Goal: Task Accomplishment & Management: Use online tool/utility

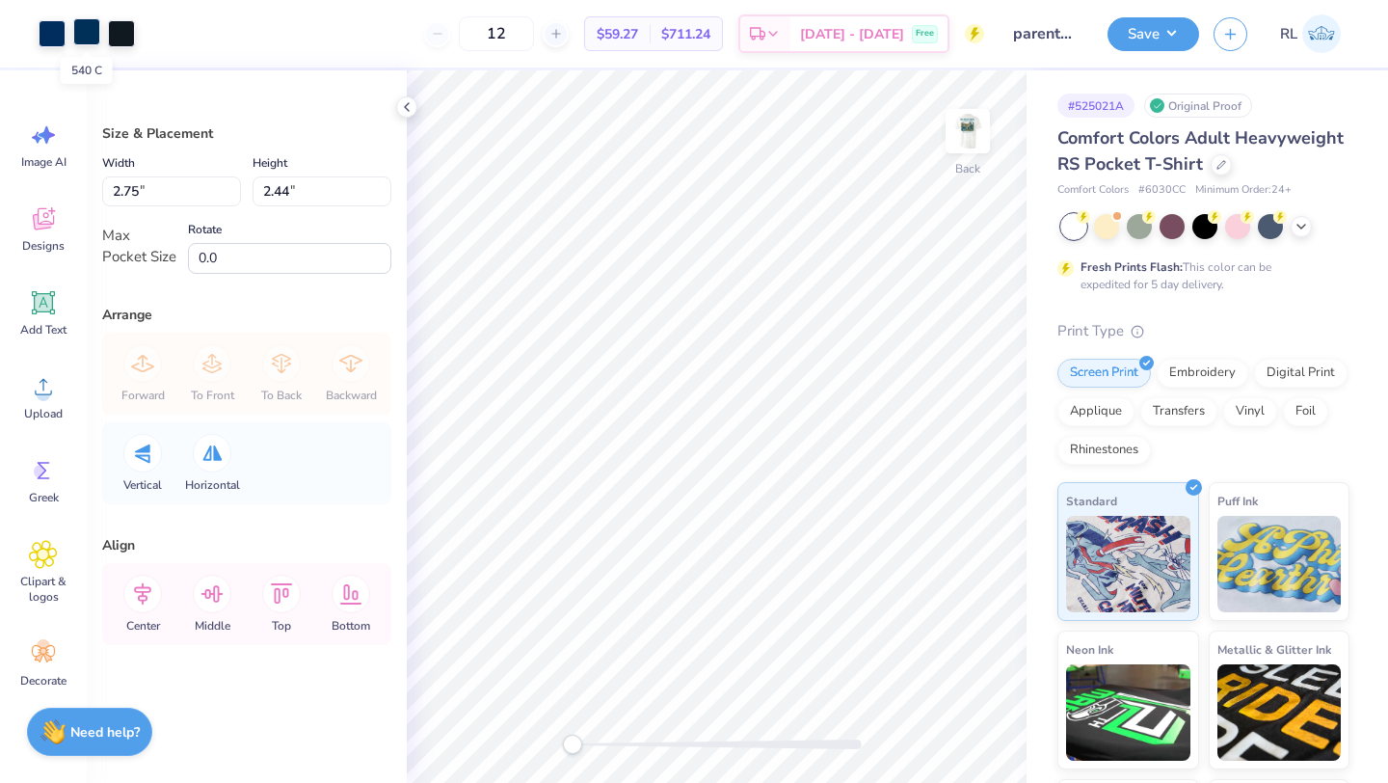
click at [87, 31] on div at bounding box center [86, 31] width 27 height 27
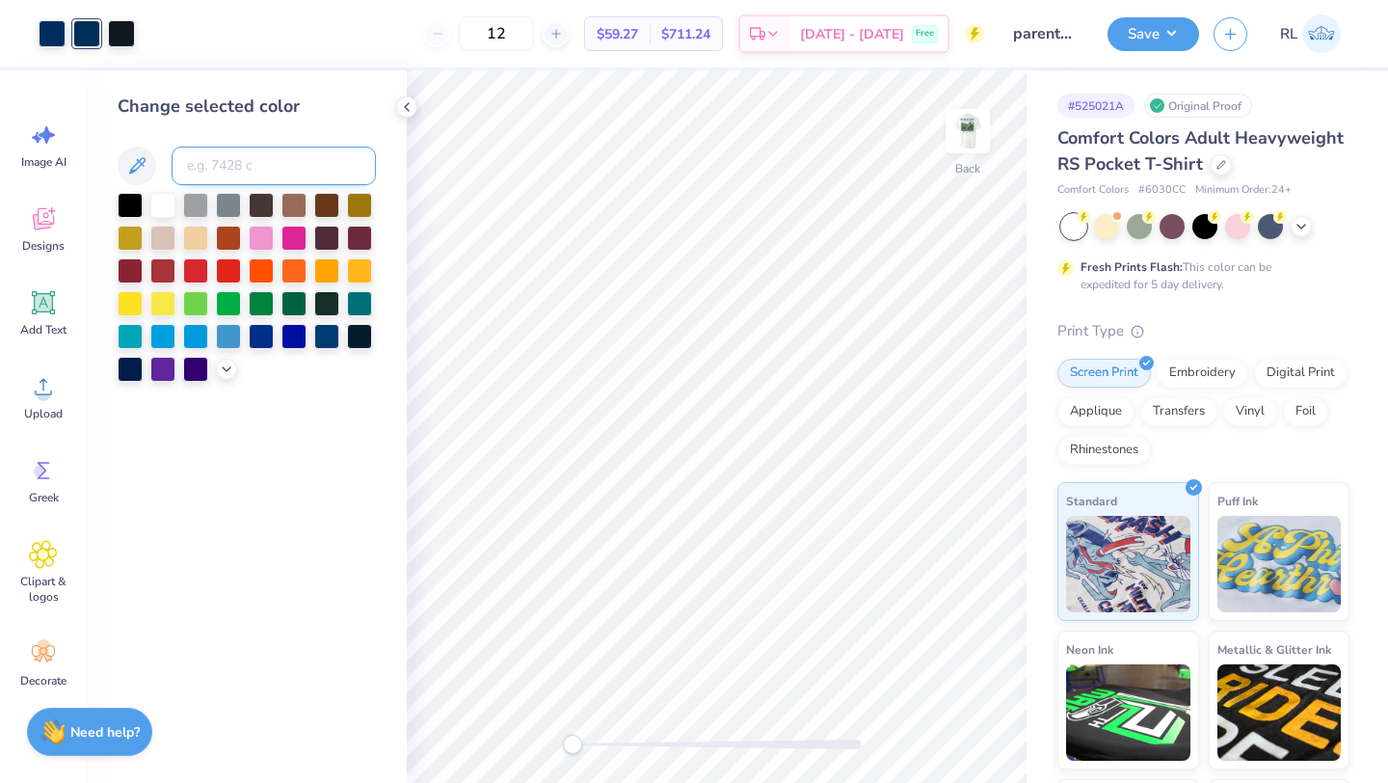
click at [211, 166] on input at bounding box center [274, 166] width 204 height 39
type input "648"
click at [90, 36] on div at bounding box center [86, 31] width 27 height 27
click at [212, 164] on input at bounding box center [274, 166] width 204 height 39
type input "648"
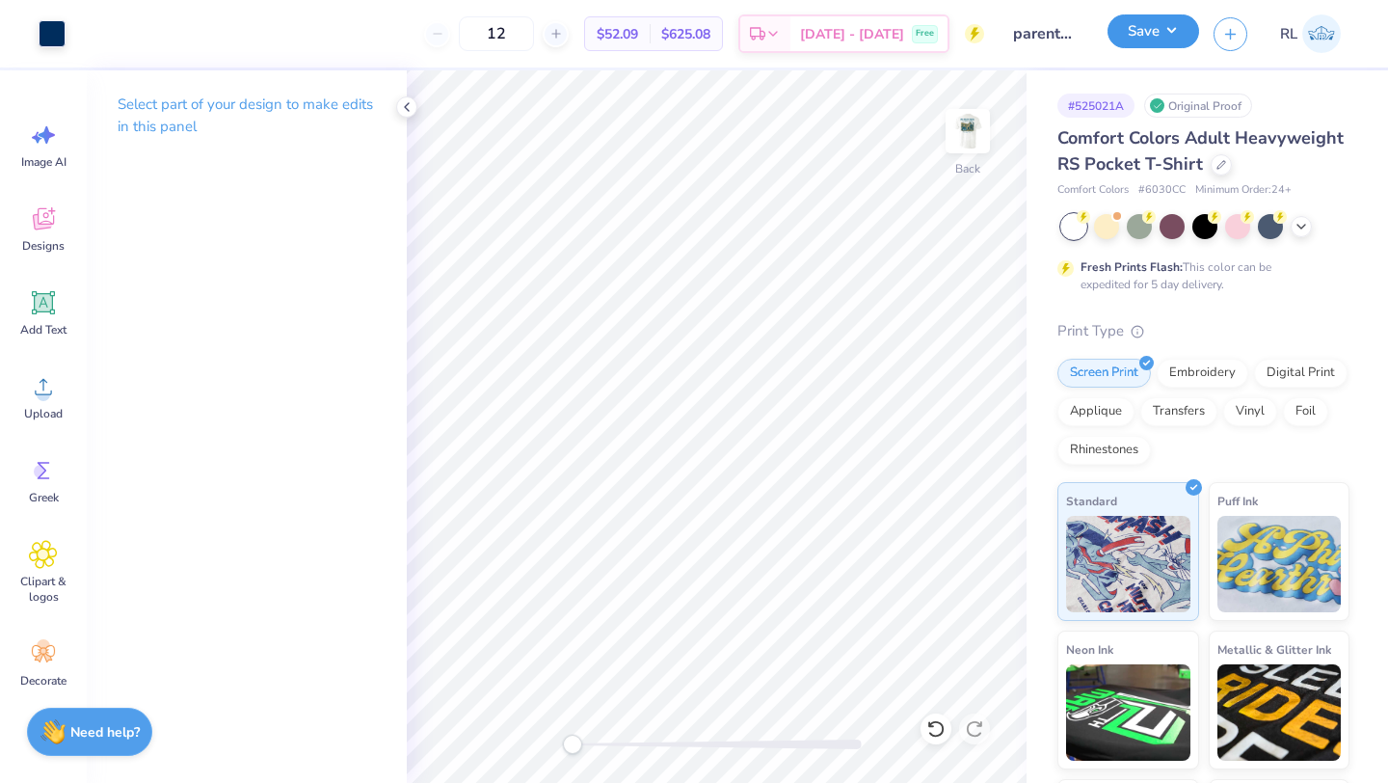
click at [1121, 37] on button "Save" at bounding box center [1154, 31] width 92 height 34
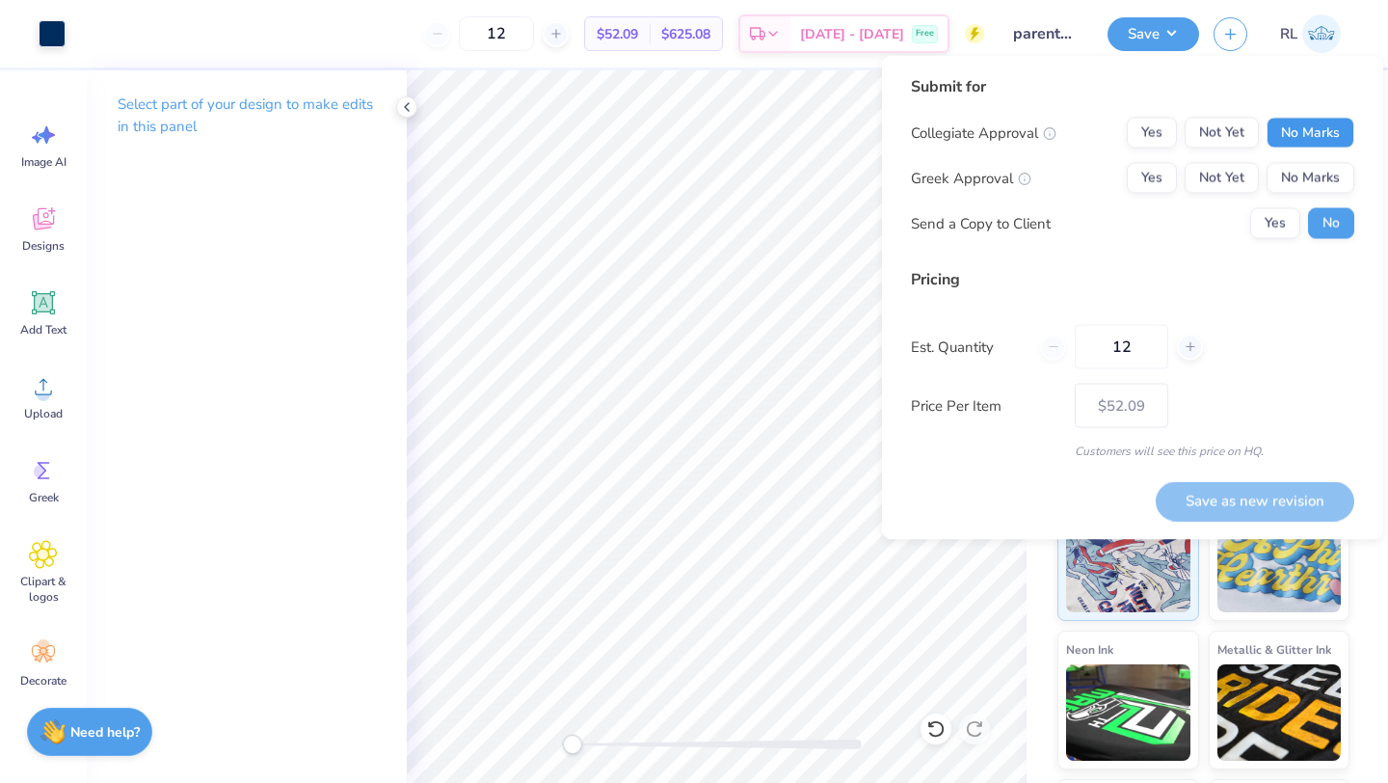
click at [1296, 135] on button "No Marks" at bounding box center [1311, 133] width 88 height 31
click at [1154, 181] on button "Yes" at bounding box center [1152, 178] width 50 height 31
click at [1270, 495] on button "Save as new revision" at bounding box center [1255, 501] width 199 height 40
type input "$52.09"
